Goal: Task Accomplishment & Management: Manage account settings

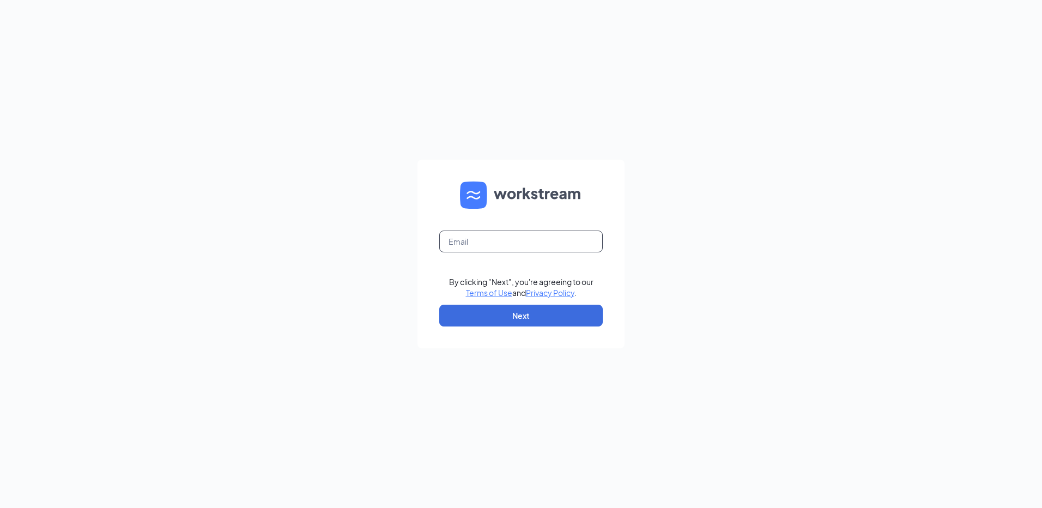
click at [586, 240] on input "text" at bounding box center [521, 242] width 164 height 22
type input "[EMAIL_ADDRESS][DOMAIN_NAME]"
click at [564, 307] on button "Next" at bounding box center [521, 316] width 164 height 22
click at [561, 245] on input "[EMAIL_ADDRESS][DOMAIN_NAME]" at bounding box center [521, 242] width 164 height 22
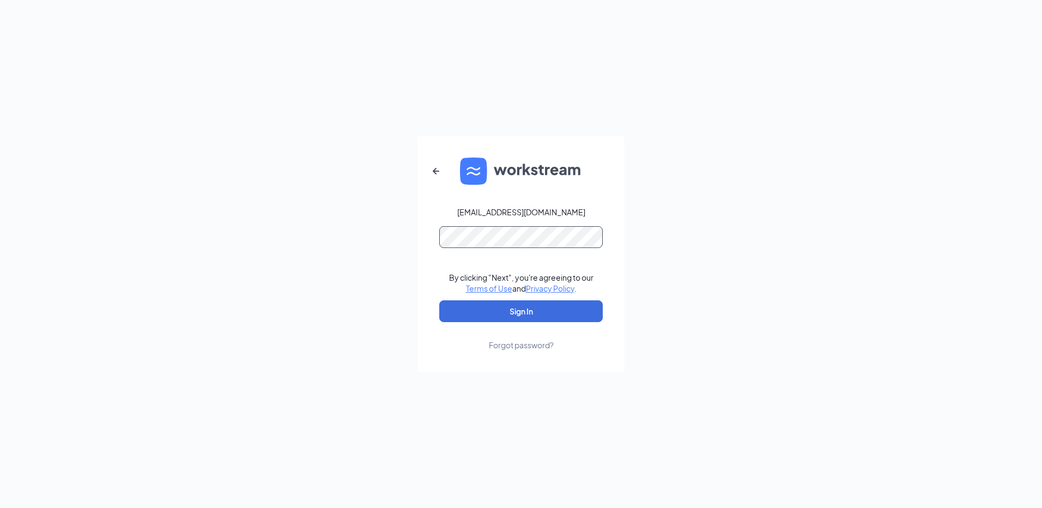
click at [439, 300] on button "Sign In" at bounding box center [521, 311] width 164 height 22
click at [504, 323] on link "Forgot password?" at bounding box center [521, 336] width 65 height 28
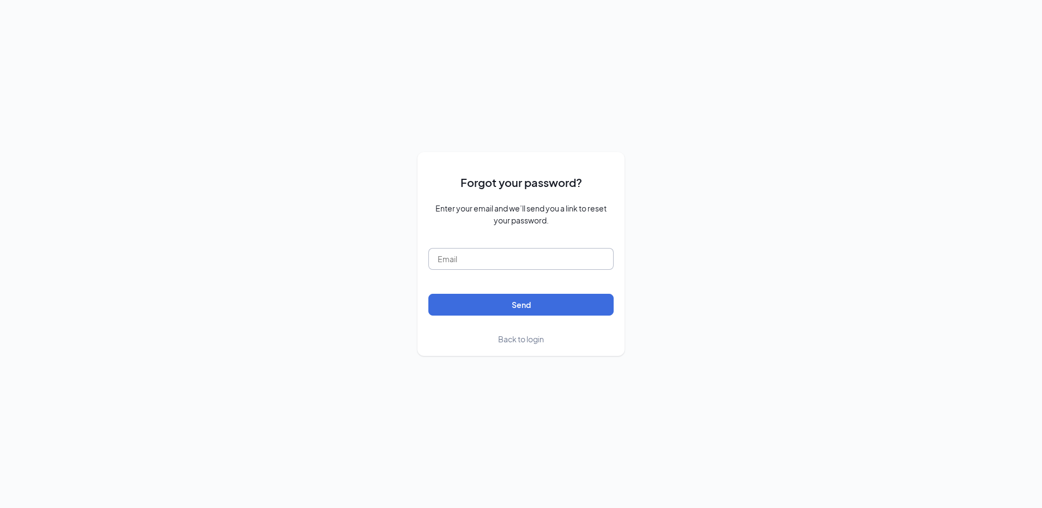
drag, startPoint x: 512, startPoint y: 266, endPoint x: 514, endPoint y: 261, distance: 5.9
click at [514, 262] on input "text" at bounding box center [521, 259] width 185 height 22
type input "Tacobell037050!!"
click at [429, 294] on button "Send" at bounding box center [521, 305] width 185 height 22
drag, startPoint x: 517, startPoint y: 256, endPoint x: 383, endPoint y: 257, distance: 133.6
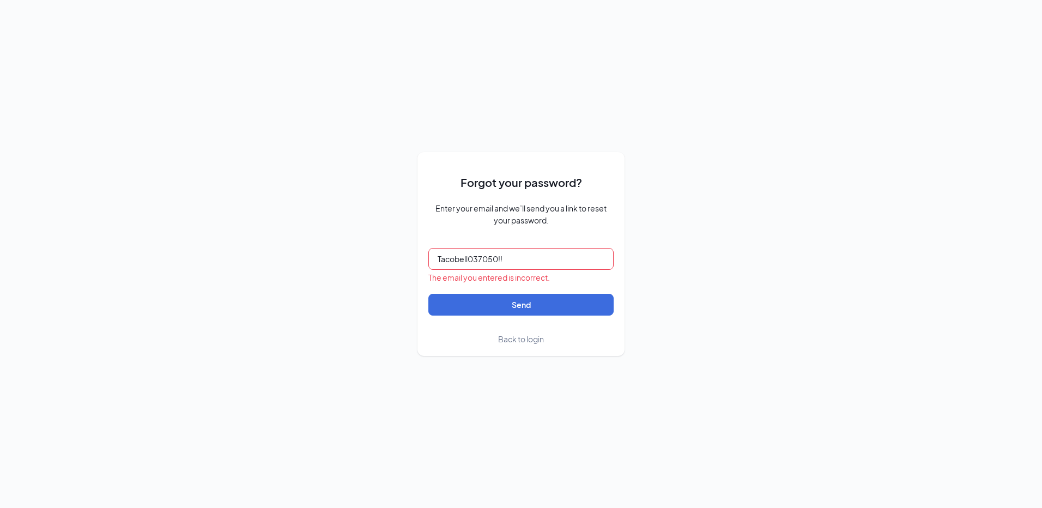
click at [383, 257] on div "Forgot your password? Enter your email and we’ll send you a link to reset your …" at bounding box center [521, 254] width 1042 height 508
type input "[EMAIL_ADDRESS][DOMAIN_NAME]"
click at [496, 307] on button "Send" at bounding box center [521, 305] width 185 height 22
